Goal: Task Accomplishment & Management: Use online tool/utility

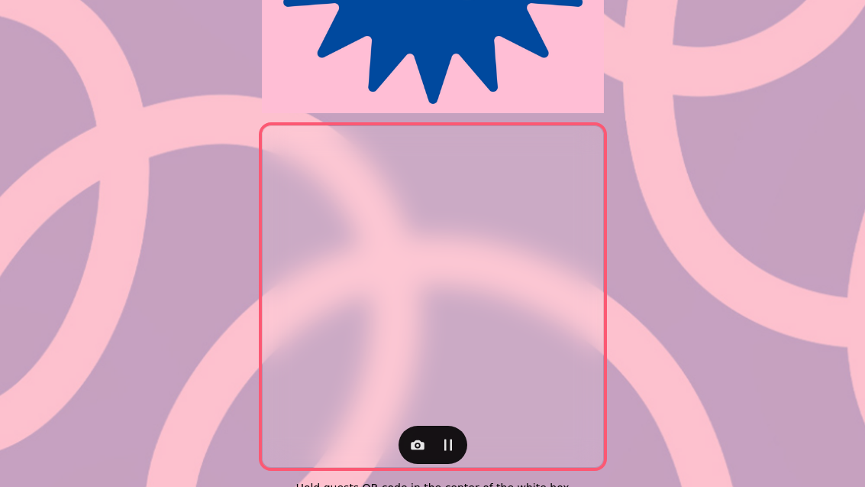
scroll to position [285, 0]
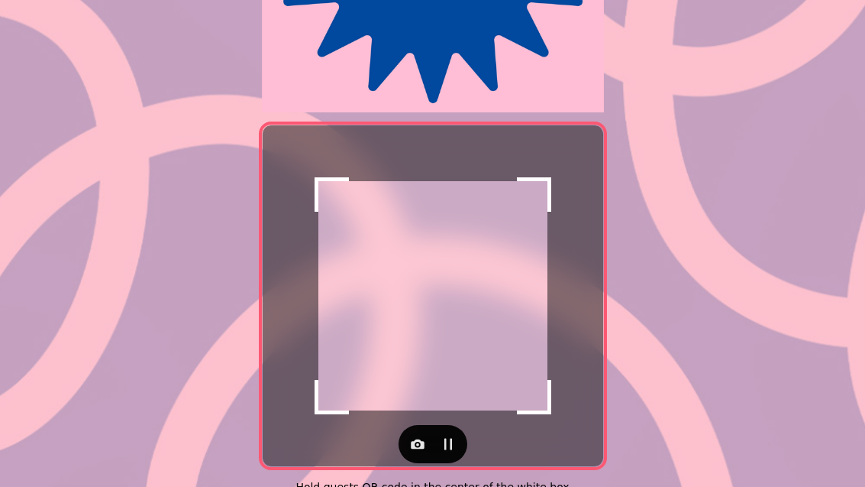
click at [423, 442] on icon "button" at bounding box center [418, 444] width 14 height 10
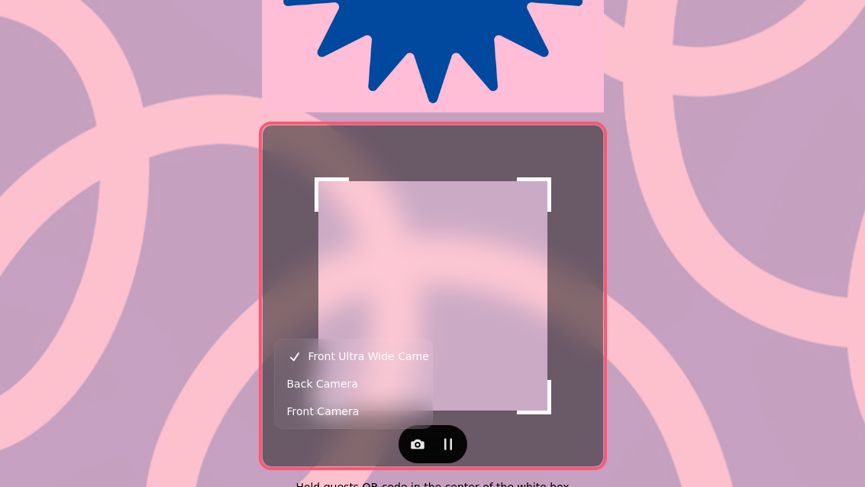
click at [391, 389] on button "Back Camera" at bounding box center [353, 383] width 151 height 27
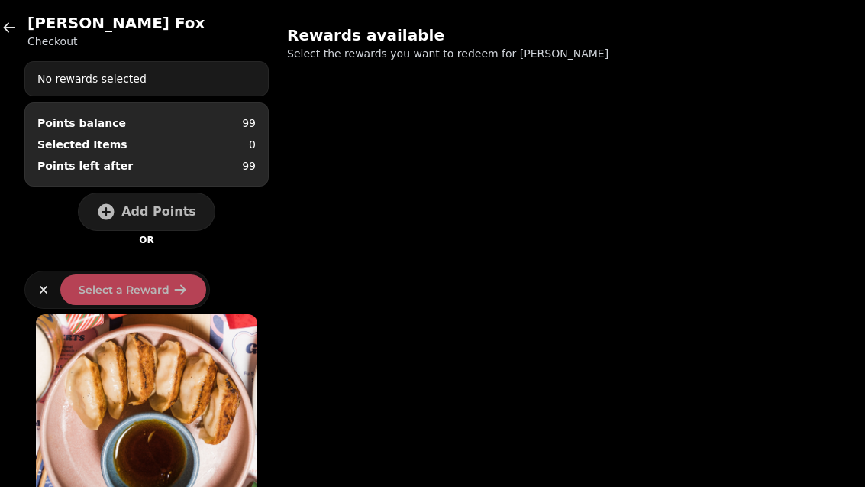
click at [182, 208] on span "Add Points" at bounding box center [158, 211] width 75 height 12
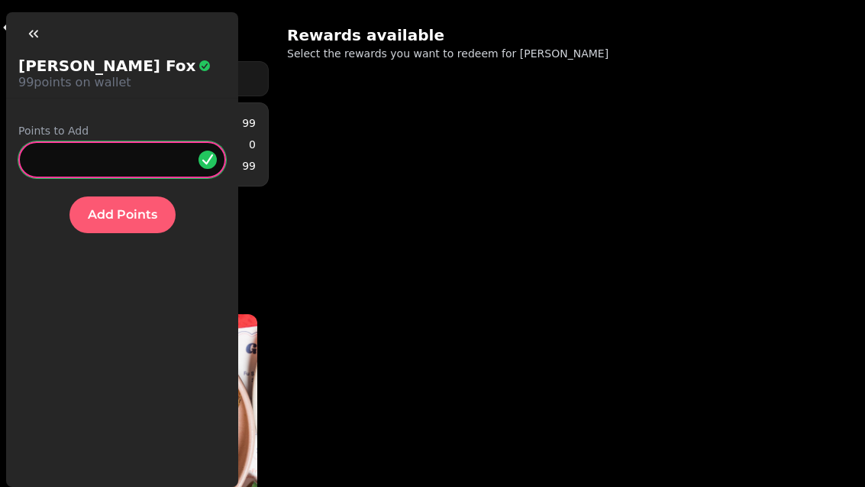
click at [144, 164] on input "*" at bounding box center [122, 159] width 208 height 37
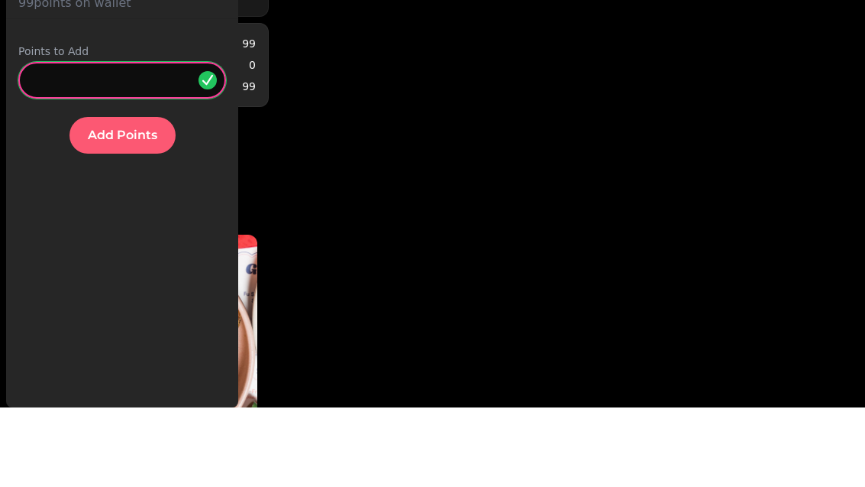
type input "**"
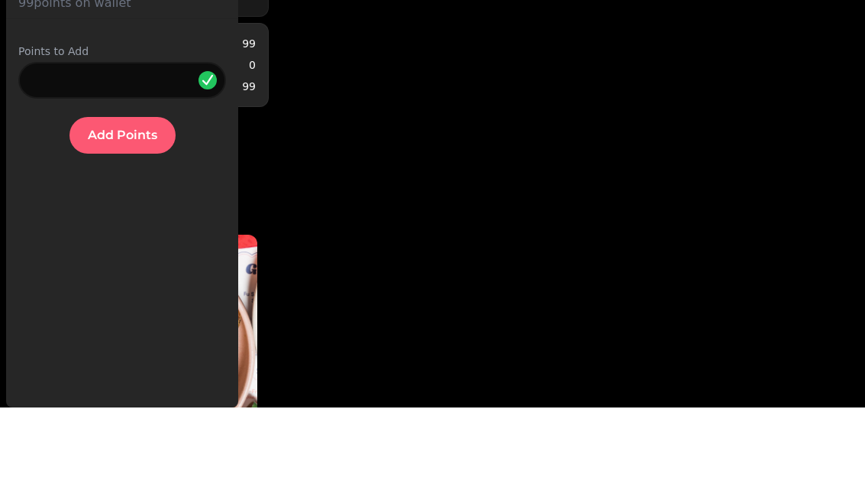
click at [131, 196] on button "Add Points" at bounding box center [123, 214] width 106 height 37
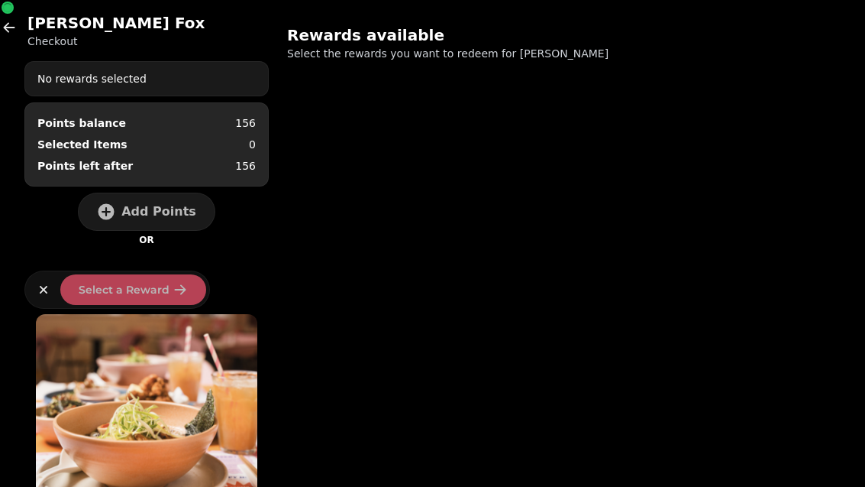
click at [10, 34] on icon "button" at bounding box center [9, 27] width 15 height 15
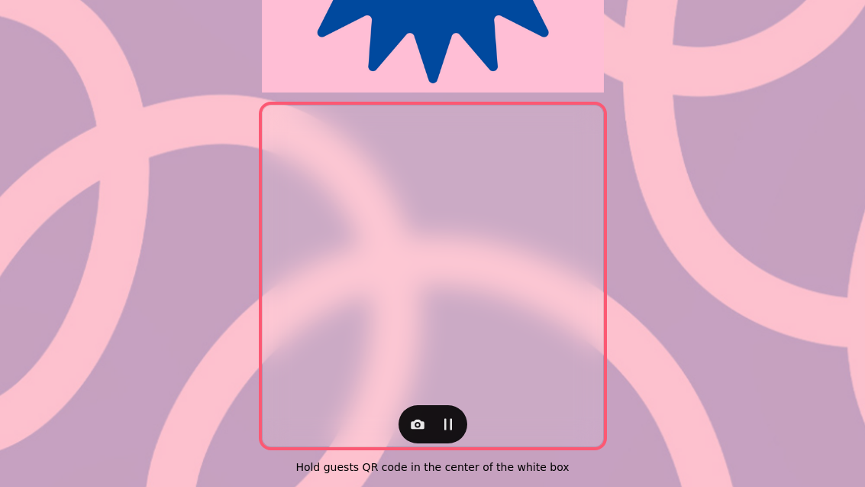
scroll to position [314, 0]
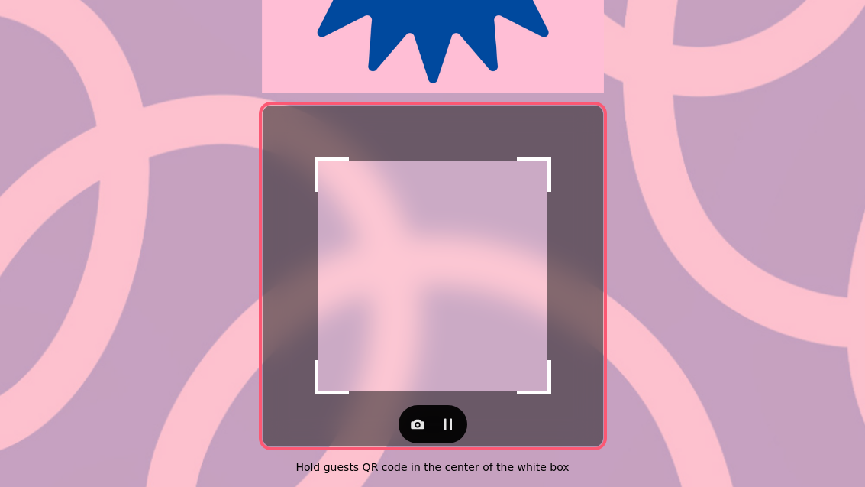
click at [427, 419] on button "button" at bounding box center [417, 424] width 31 height 31
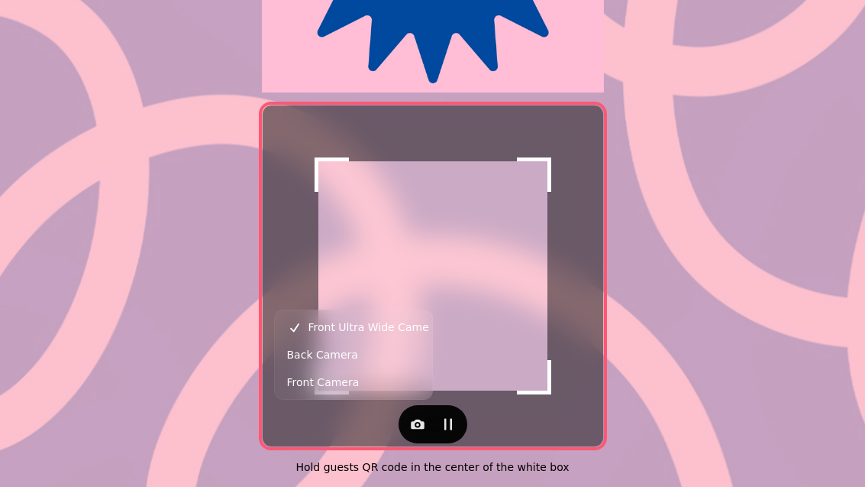
click at [322, 345] on span "Back Camera" at bounding box center [322, 354] width 71 height 18
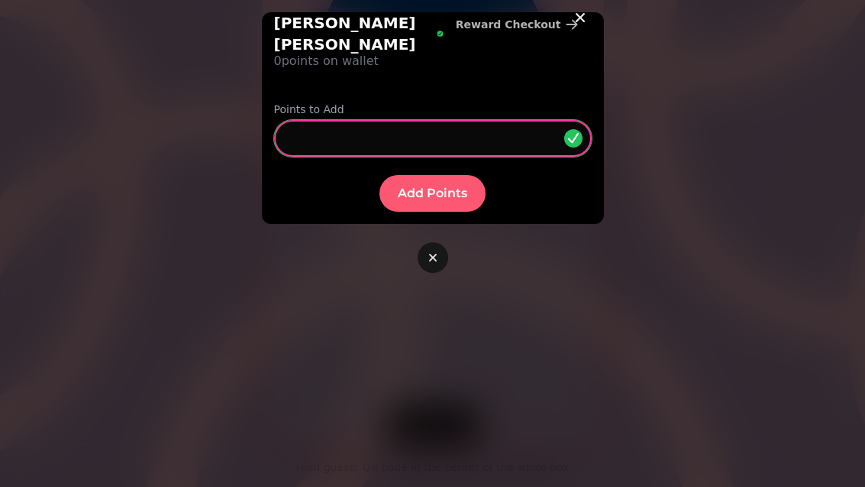
click at [318, 120] on input "*" at bounding box center [433, 138] width 318 height 37
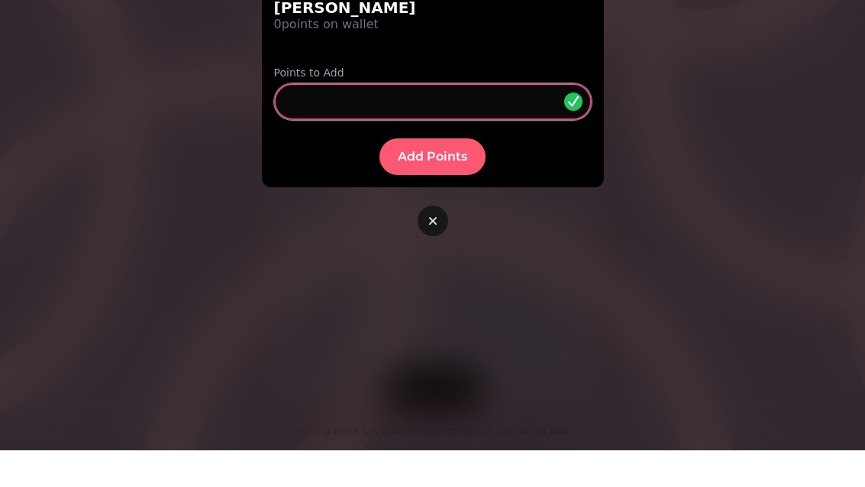
type input "**"
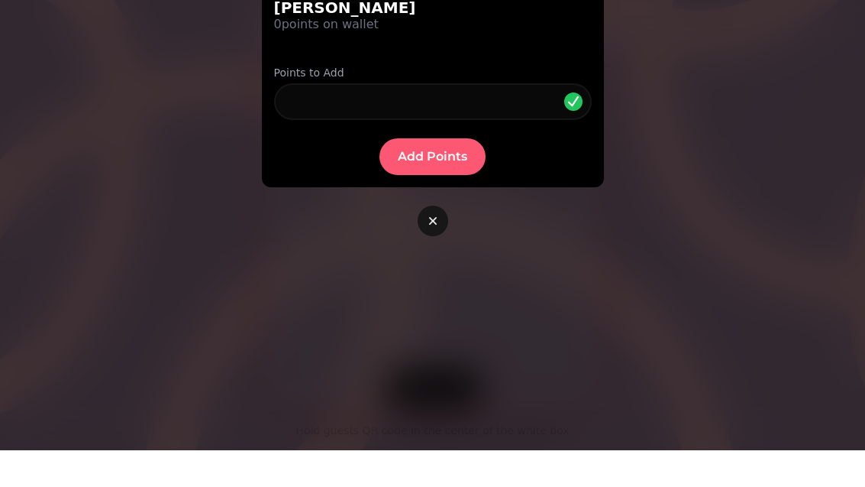
click at [414, 187] on span "Add Points" at bounding box center [433, 193] width 70 height 12
